Goal: Task Accomplishment & Management: Use online tool/utility

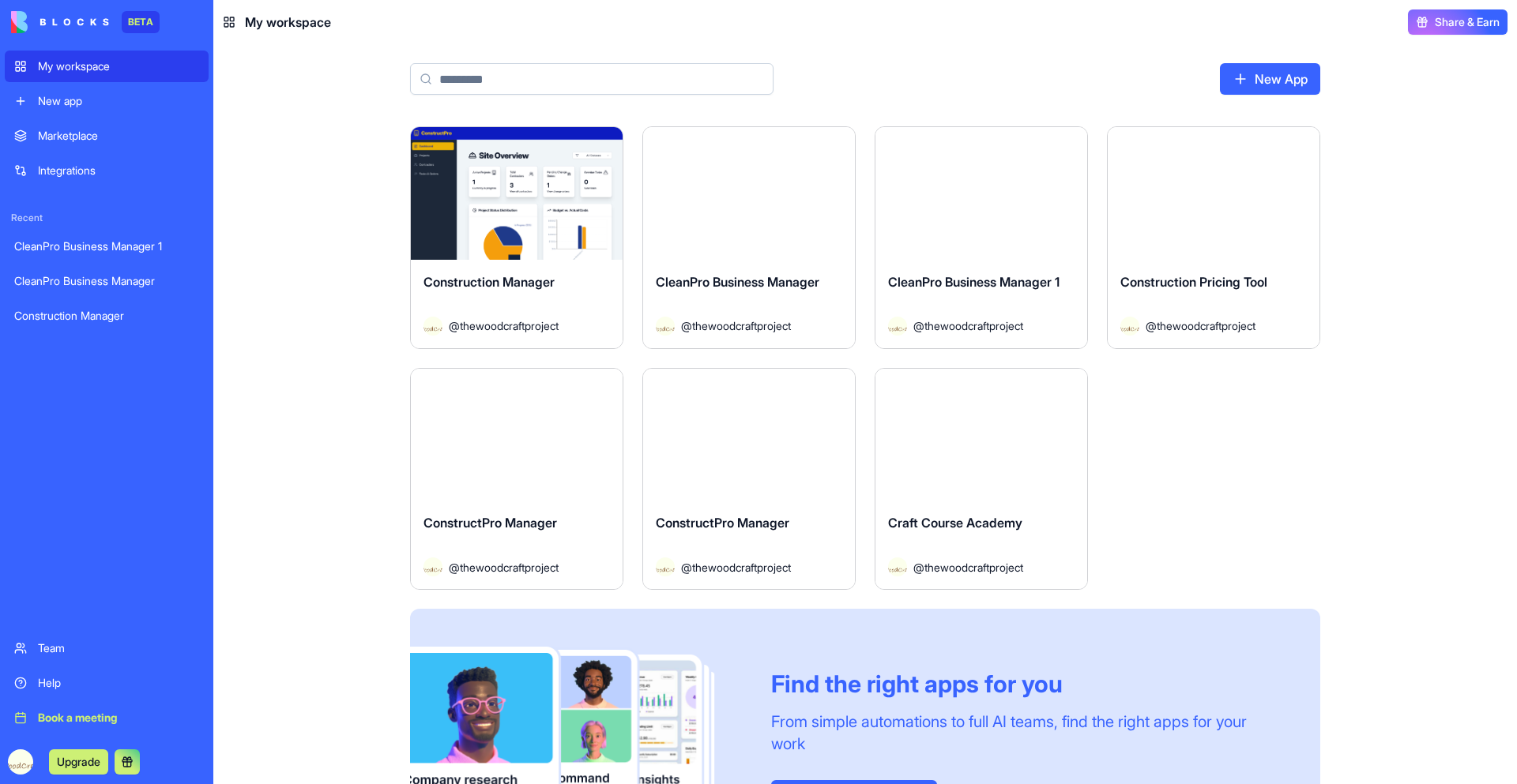
click at [738, 204] on button "Launch" at bounding box center [749, 193] width 118 height 31
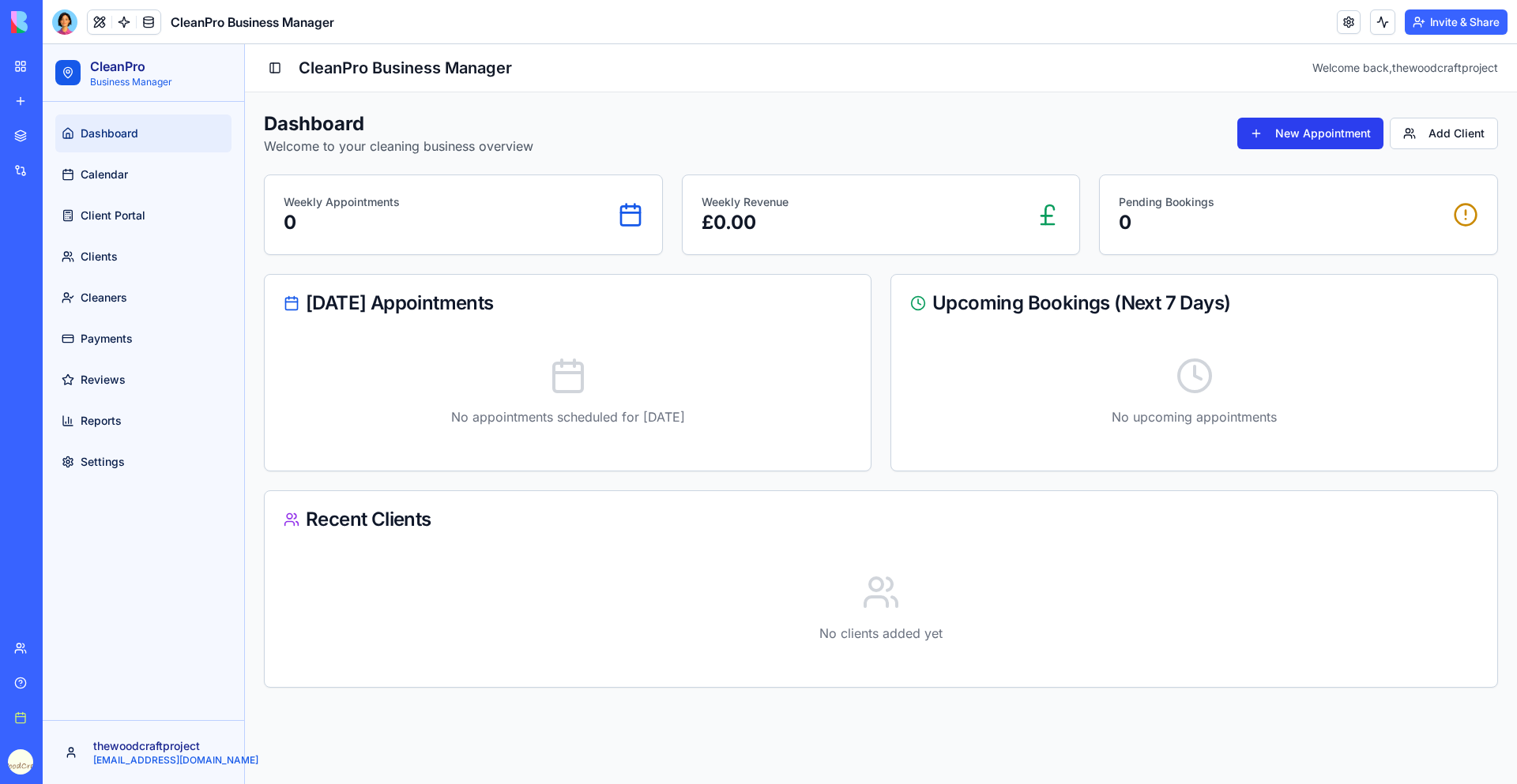
click at [1310, 134] on button "New Appointment" at bounding box center [1310, 133] width 147 height 31
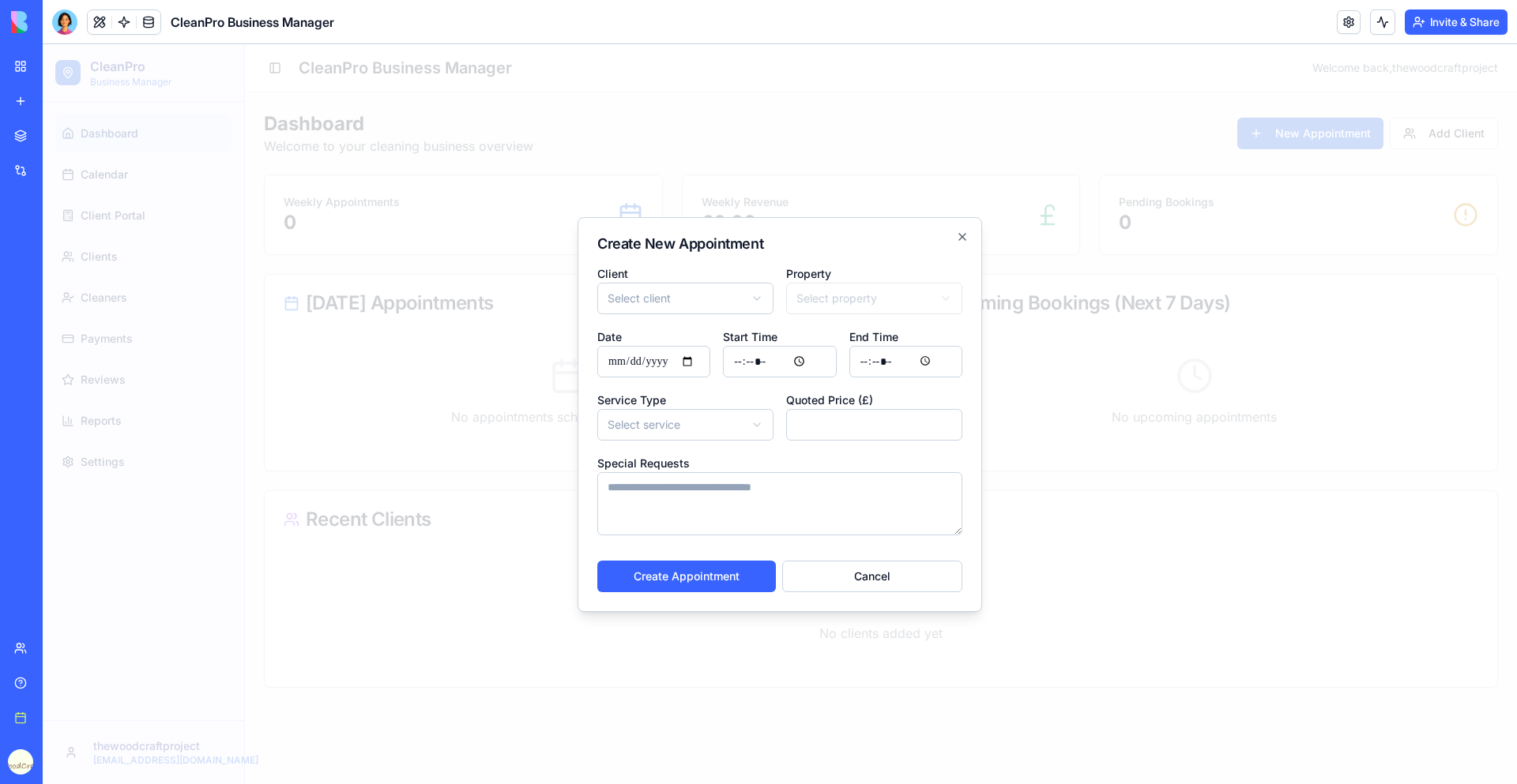
click at [722, 423] on body "CleanPro Business Manager Dashboard Calendar Client Portal Clients Cleaners Pay…" at bounding box center [779, 414] width 1474 height 740
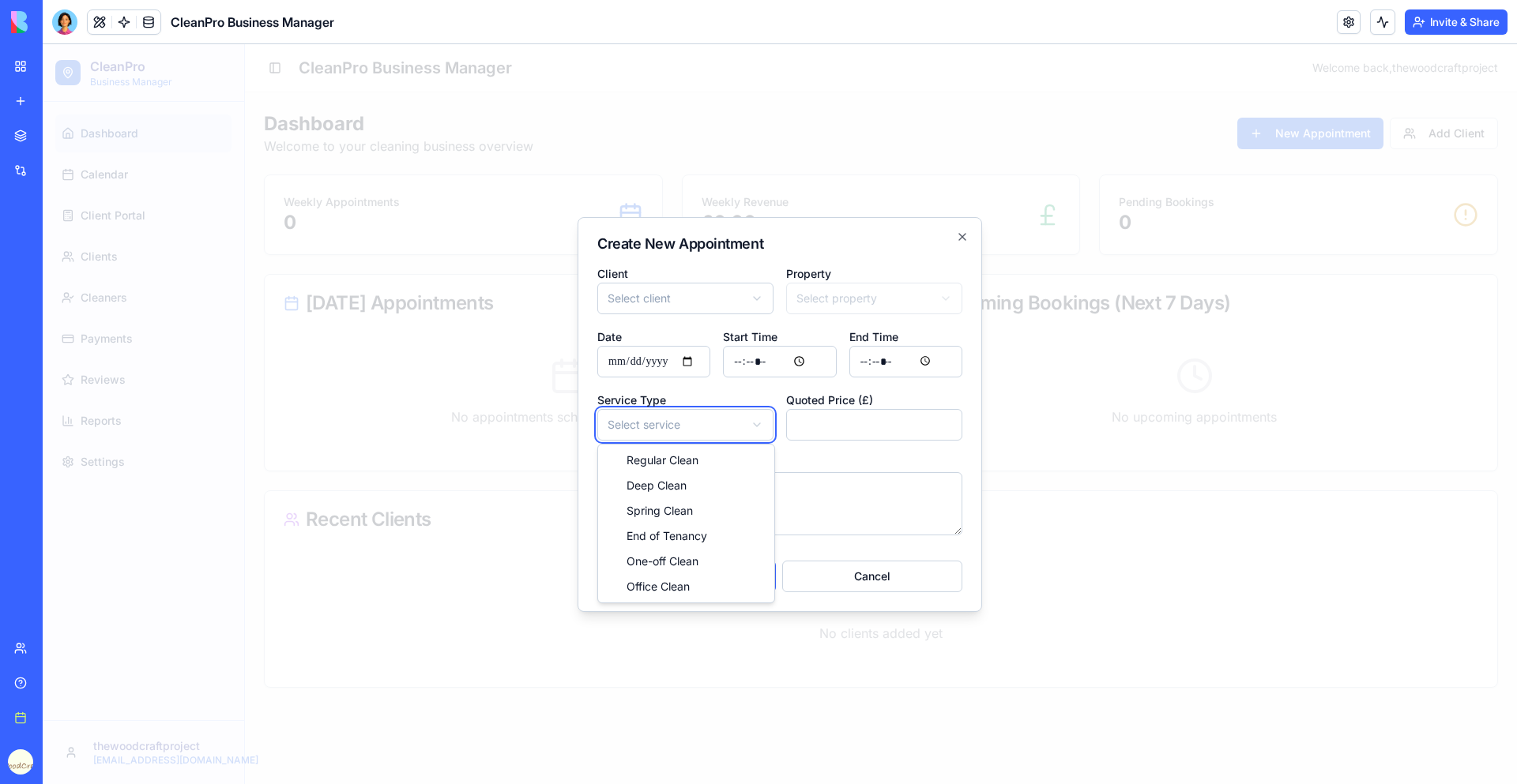
click at [926, 415] on body "CleanPro Business Manager Dashboard Calendar Client Portal Clients Cleaners Pay…" at bounding box center [779, 414] width 1474 height 740
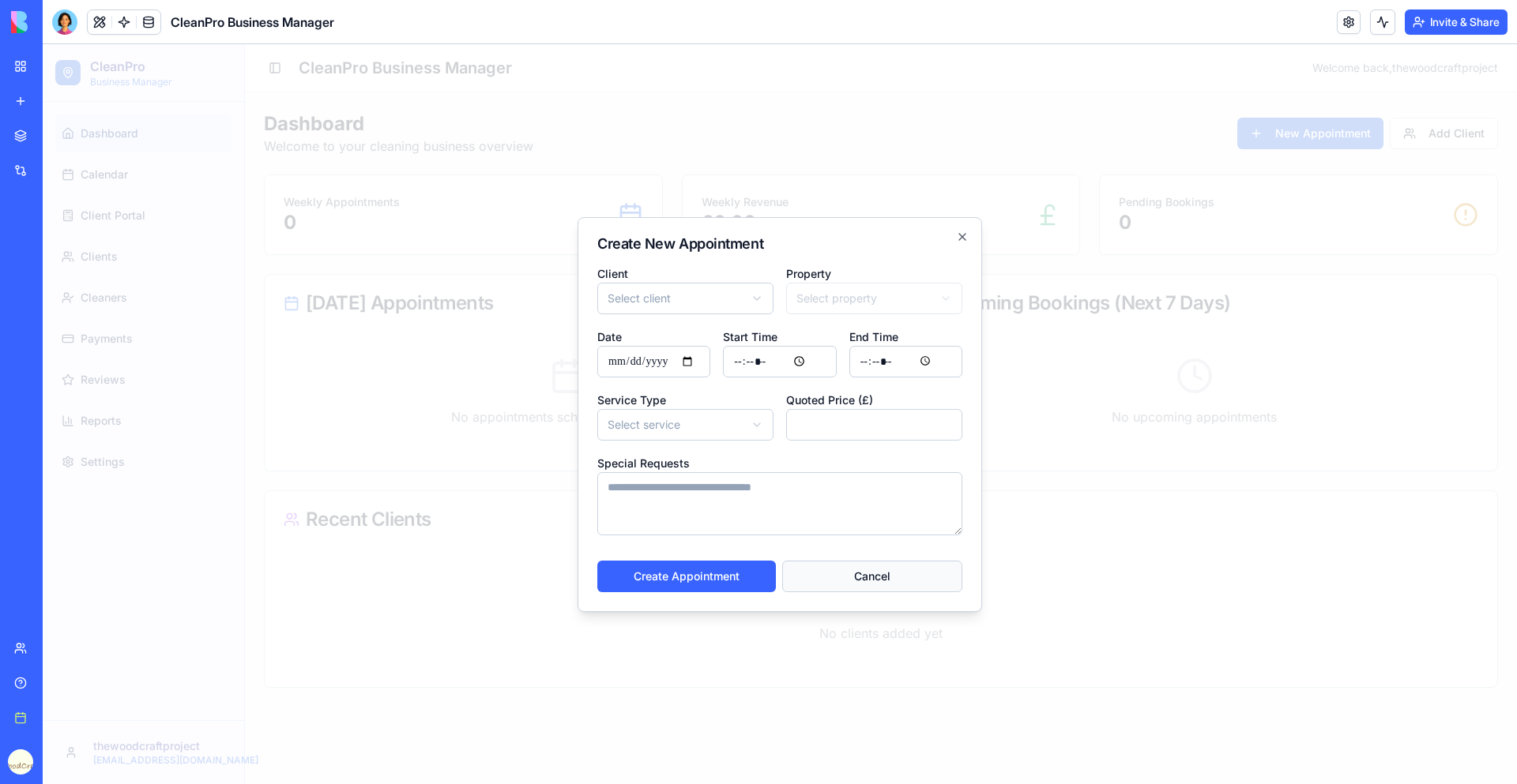
click at [850, 577] on button "Cancel" at bounding box center [871, 575] width 181 height 31
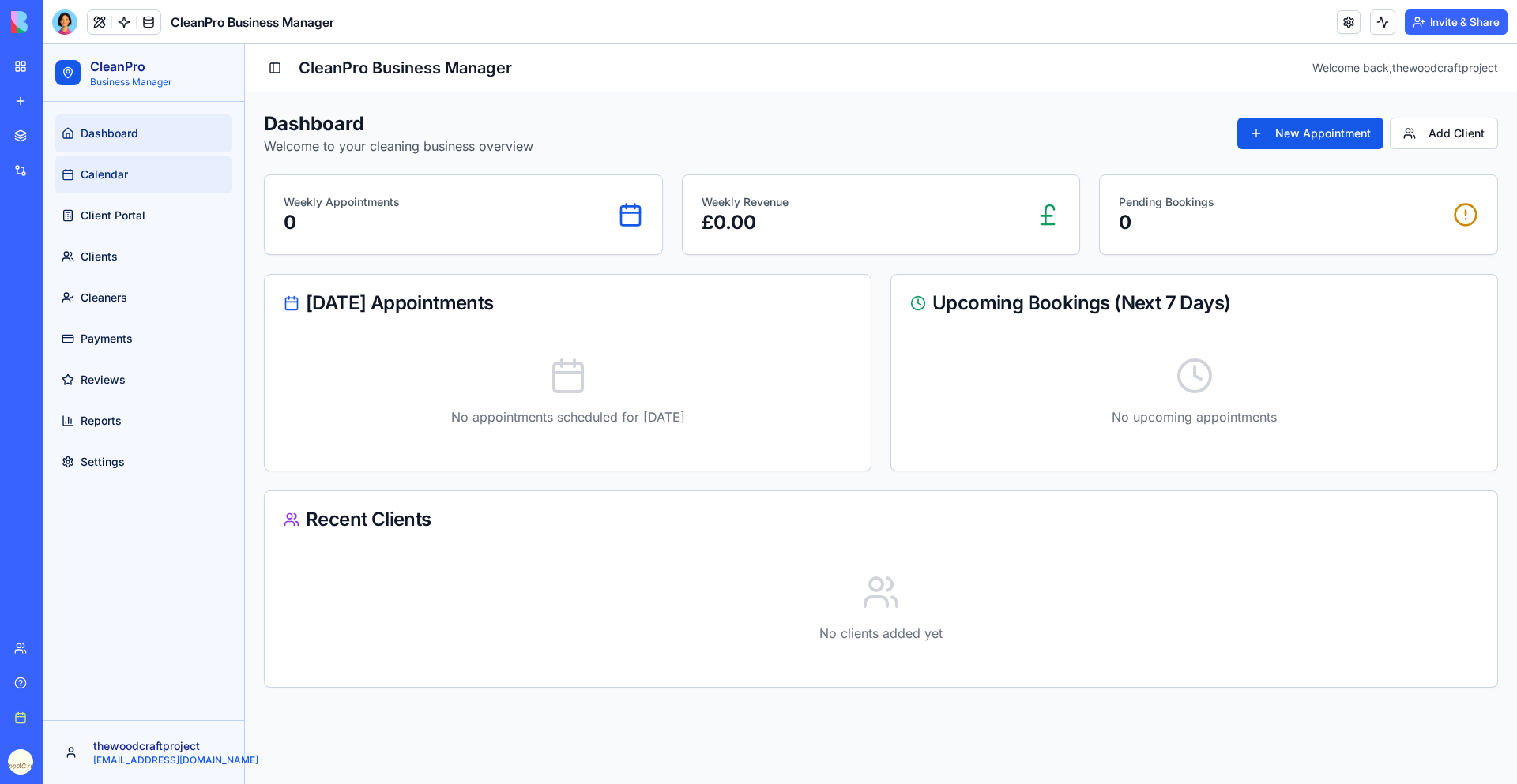
click at [143, 173] on link "Calendar" at bounding box center [143, 175] width 176 height 38
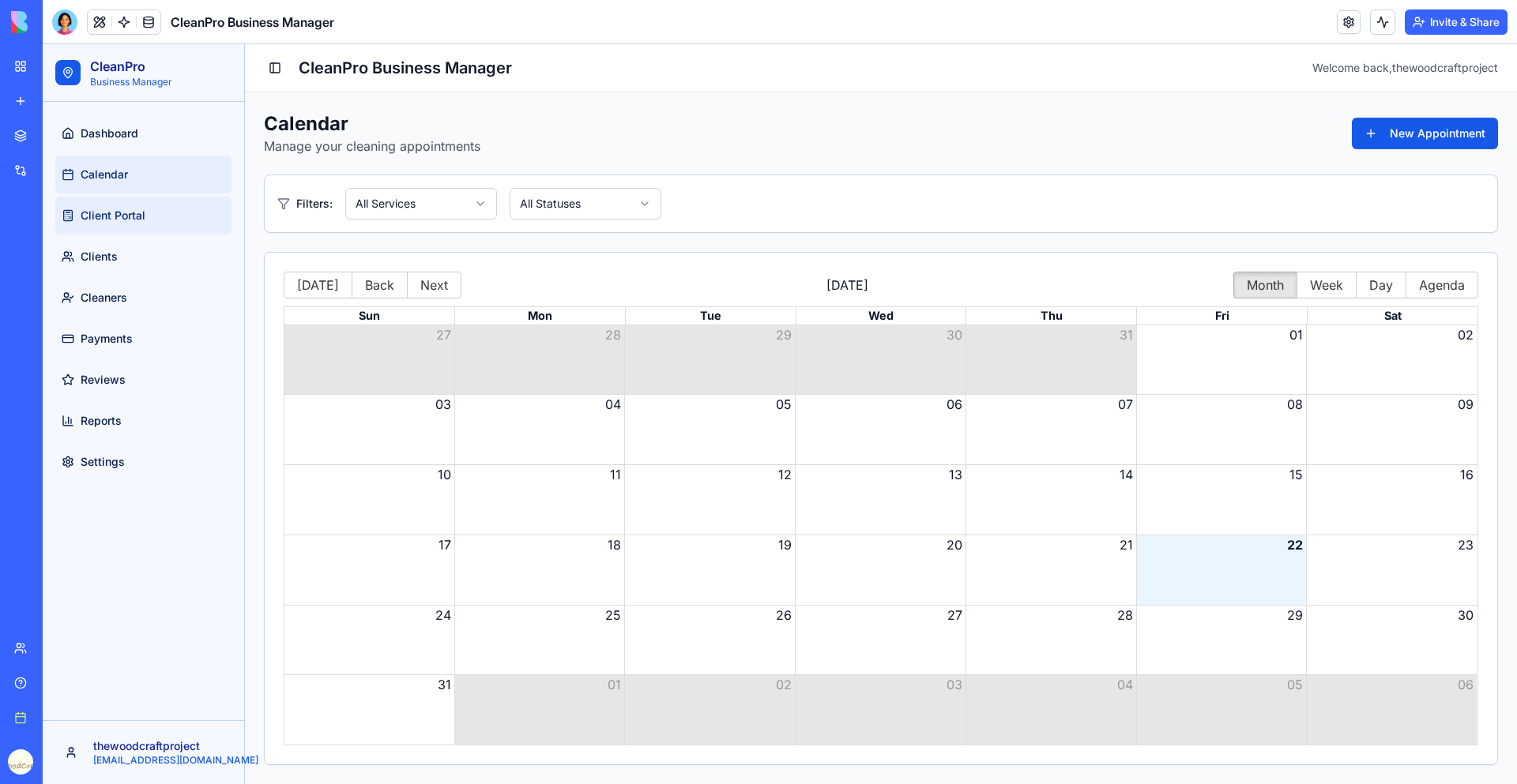
click at [175, 223] on link "Client Portal" at bounding box center [143, 215] width 176 height 38
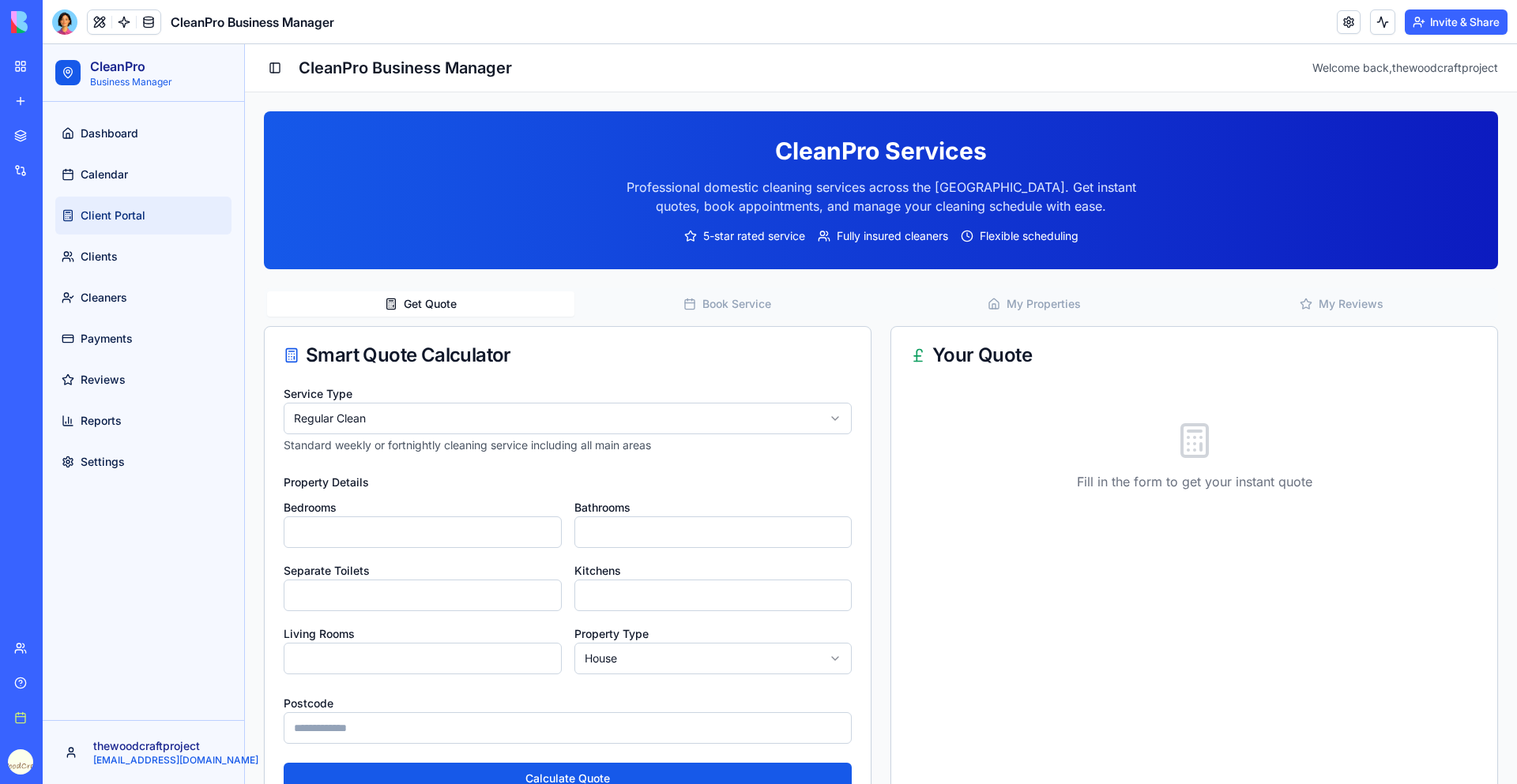
click at [714, 303] on button "Book Service" at bounding box center [728, 303] width 307 height 26
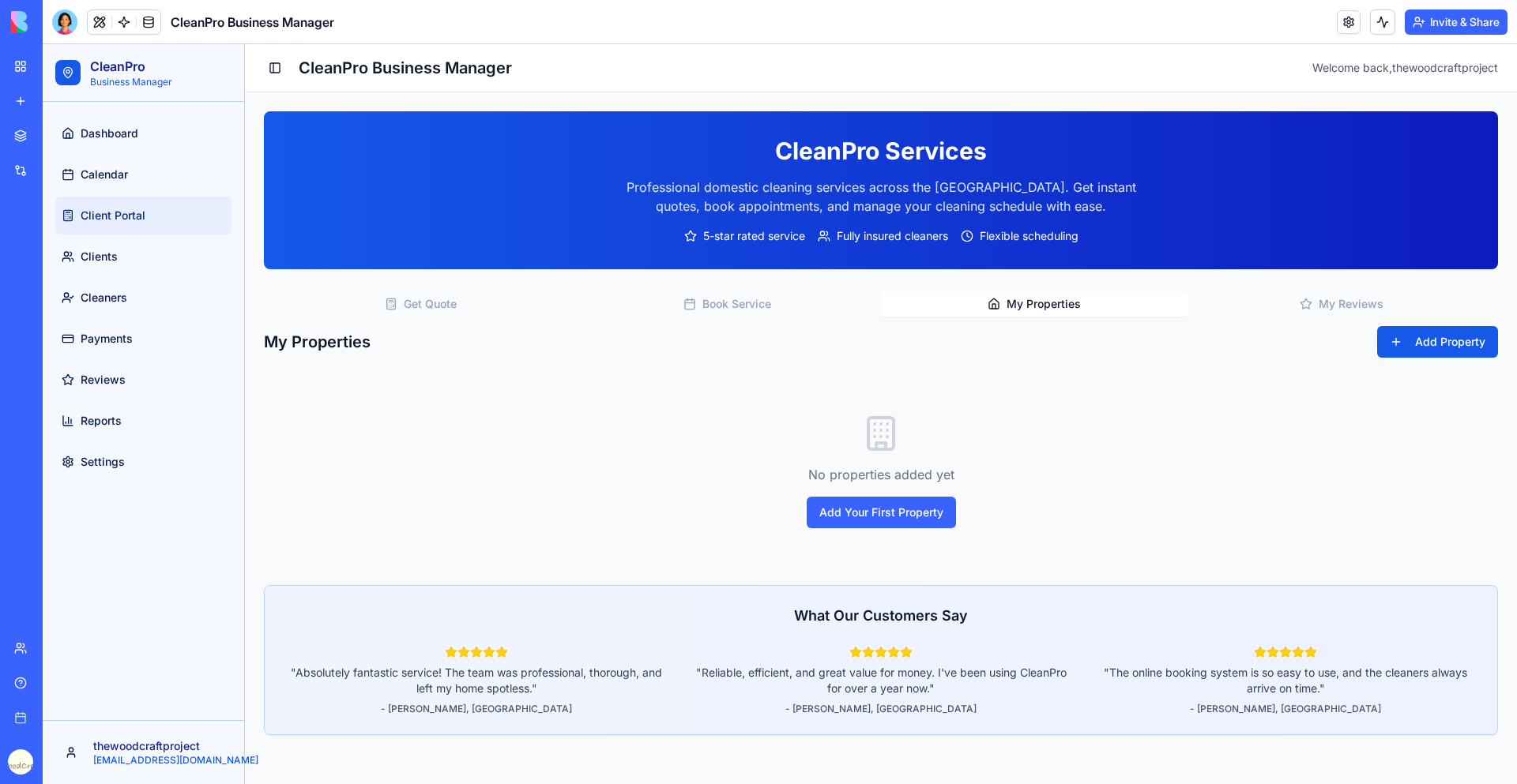
click at [1023, 305] on button "My Properties" at bounding box center [1034, 303] width 307 height 26
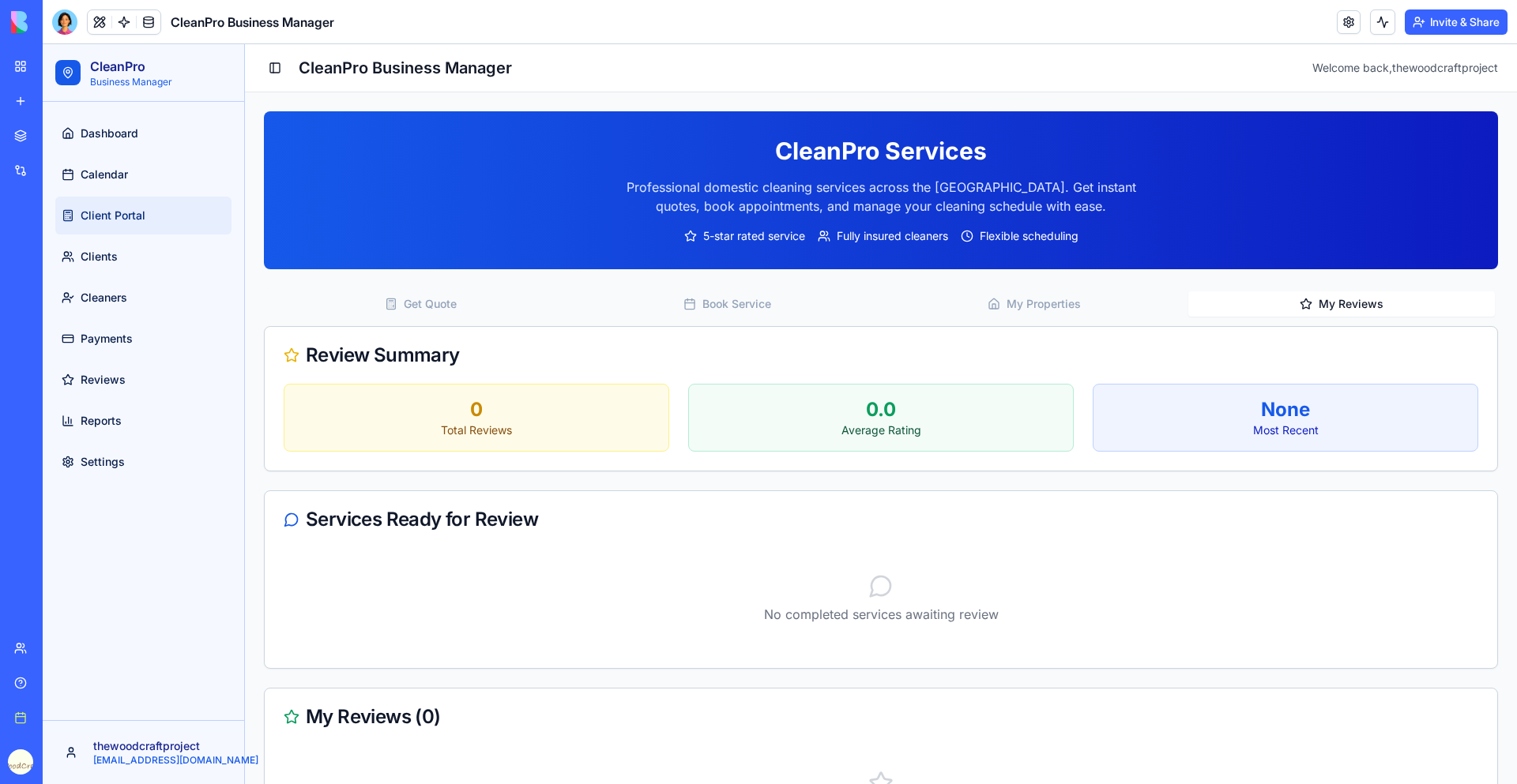
click at [1358, 305] on button "My Reviews" at bounding box center [1341, 303] width 307 height 26
click at [140, 257] on link "Clients" at bounding box center [143, 257] width 176 height 38
